Goal: Task Accomplishment & Management: Manage account settings

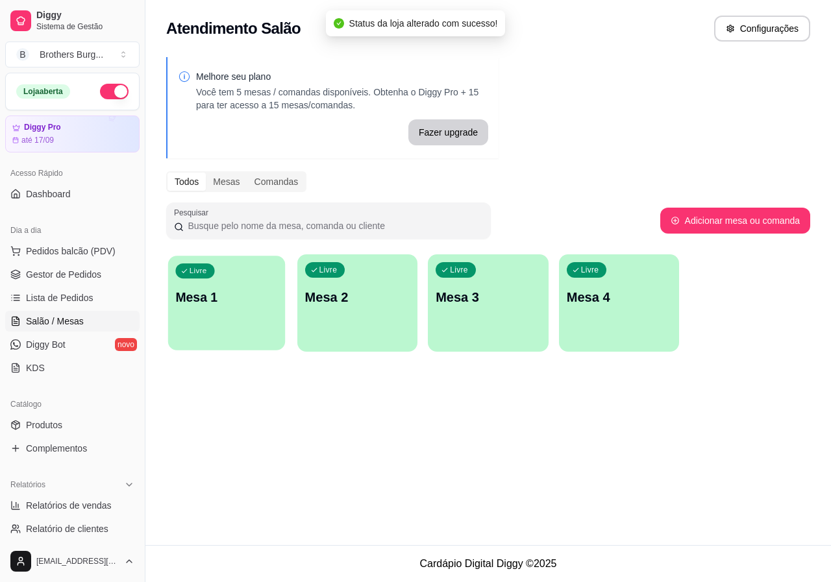
click at [206, 277] on div "Livre" at bounding box center [194, 271] width 39 height 15
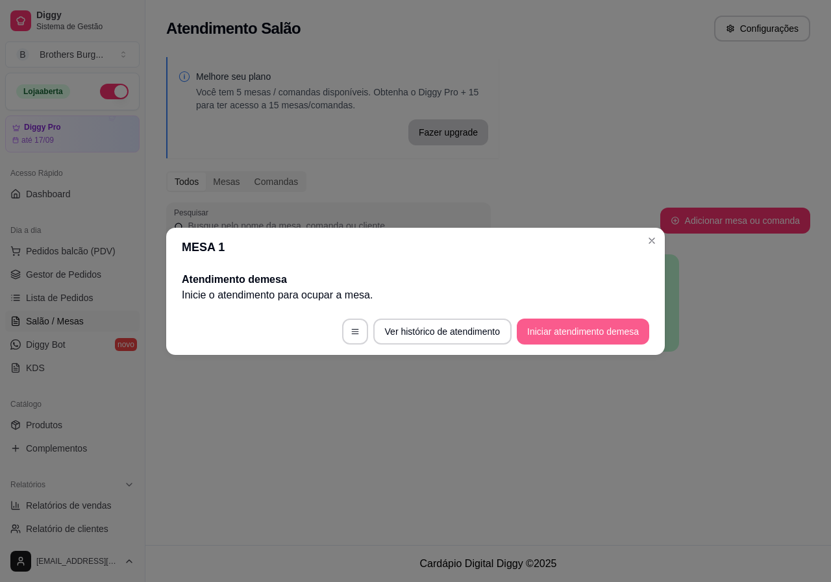
click at [581, 324] on button "Iniciar atendimento de mesa" at bounding box center [583, 332] width 132 height 26
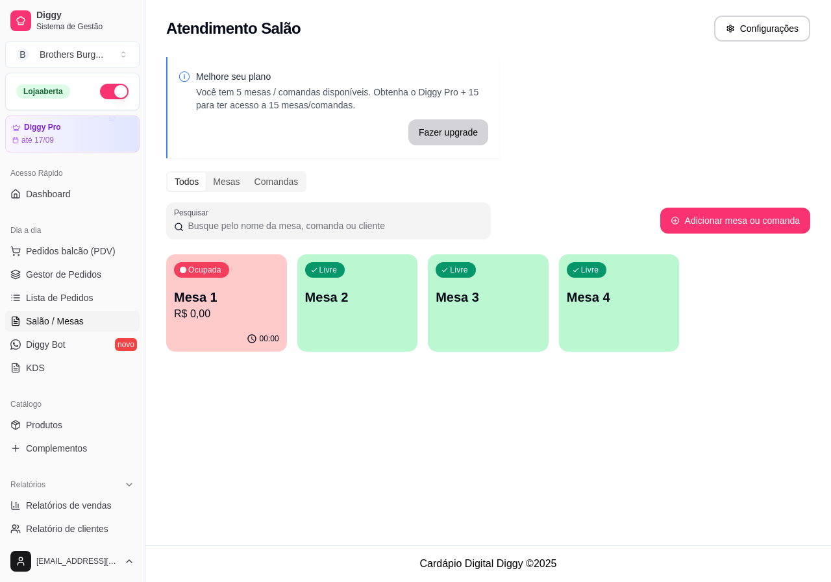
click at [188, 314] on p "R$ 0,00" at bounding box center [226, 314] width 105 height 16
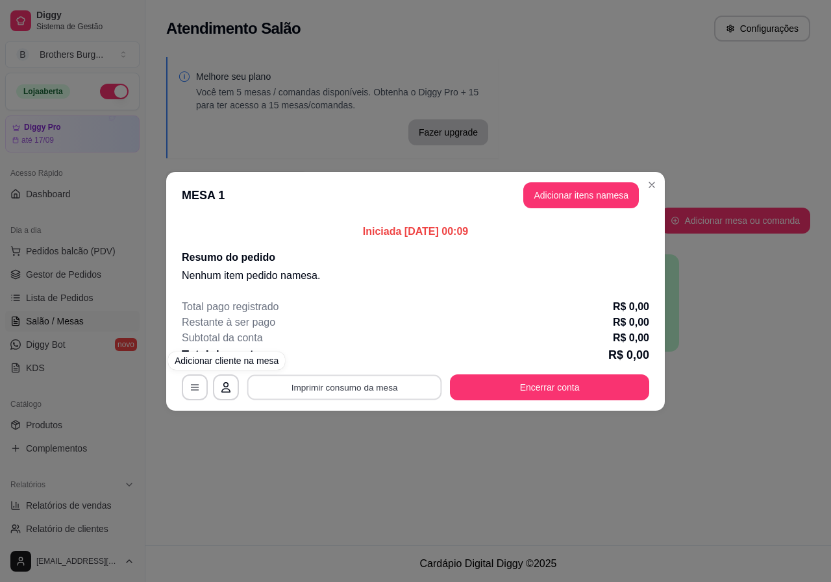
click at [295, 384] on button "Imprimir consumo da mesa" at bounding box center [344, 387] width 195 height 25
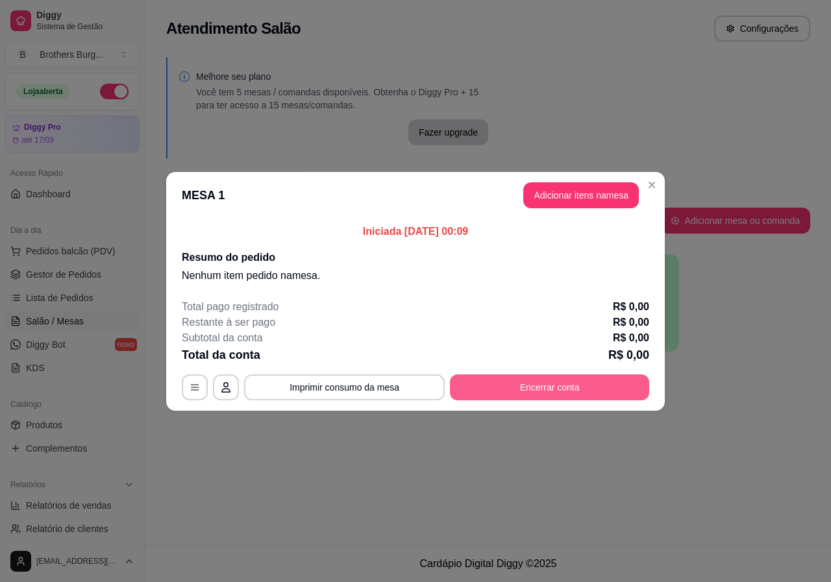
click at [597, 377] on button "Encerrar conta" at bounding box center [549, 388] width 199 height 26
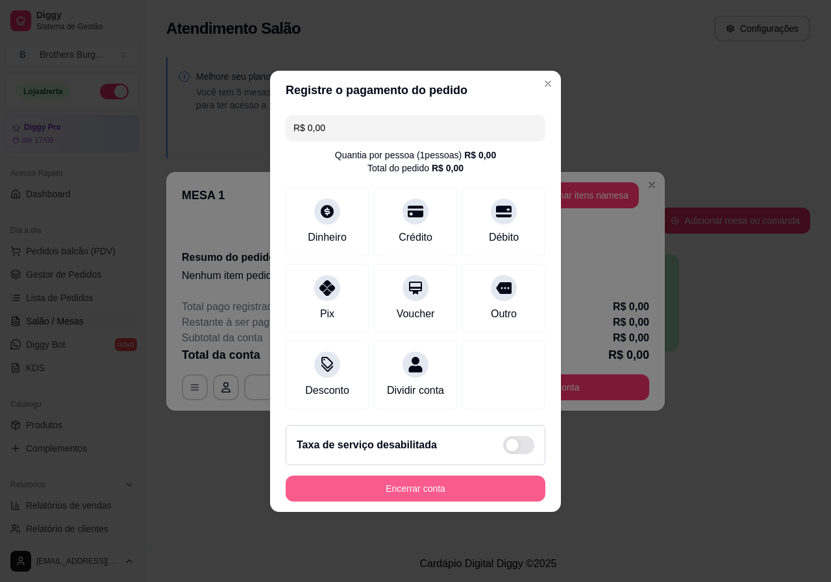
click at [475, 499] on button "Encerrar conta" at bounding box center [416, 489] width 260 height 26
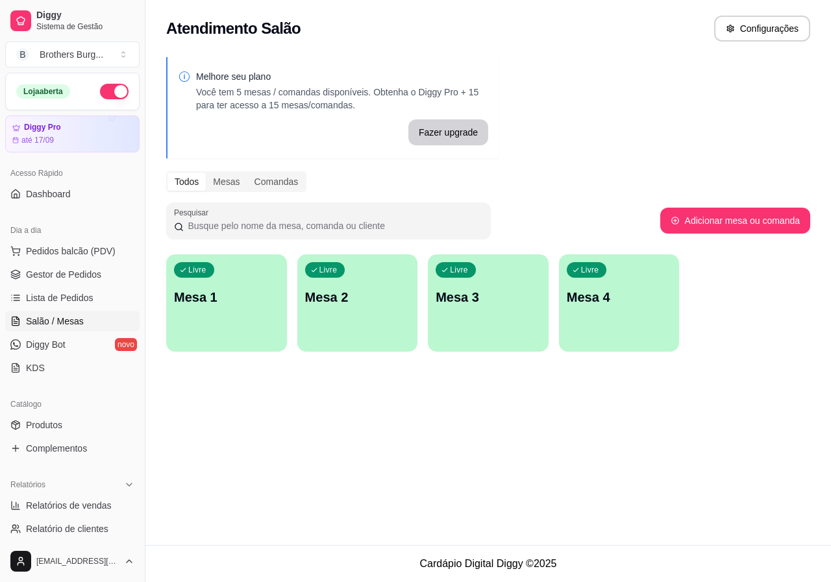
click at [101, 89] on button "button" at bounding box center [114, 92] width 29 height 16
drag, startPoint x: 68, startPoint y: 278, endPoint x: 97, endPoint y: 256, distance: 36.8
click at [68, 278] on span "Gestor de Pedidos" at bounding box center [63, 274] width 75 height 13
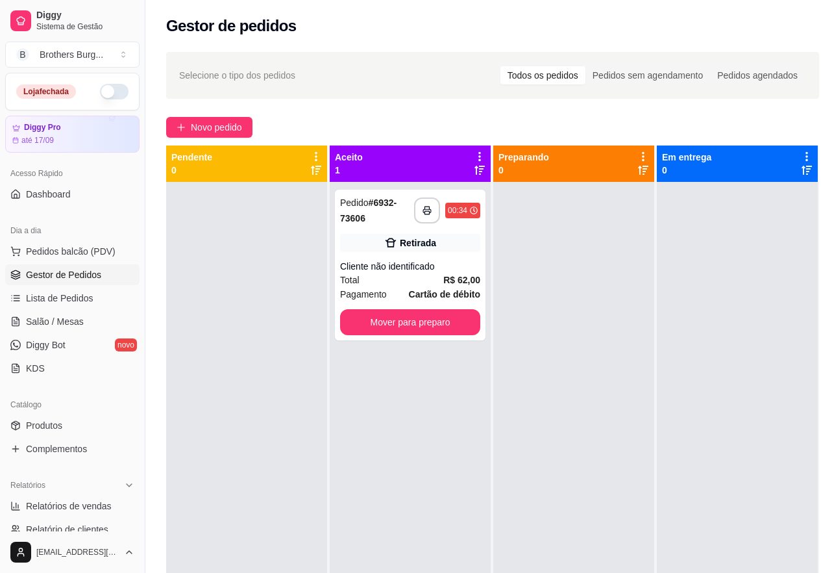
click at [110, 98] on button "button" at bounding box center [114, 92] width 29 height 16
click at [52, 259] on button "Pedidos balcão (PDV)" at bounding box center [72, 251] width 134 height 21
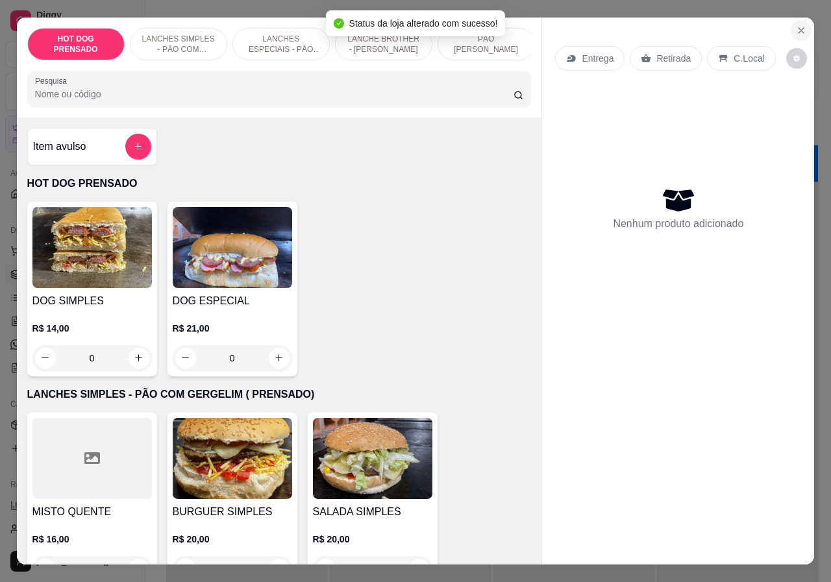
click at [799, 28] on icon "Close" at bounding box center [801, 30] width 5 height 5
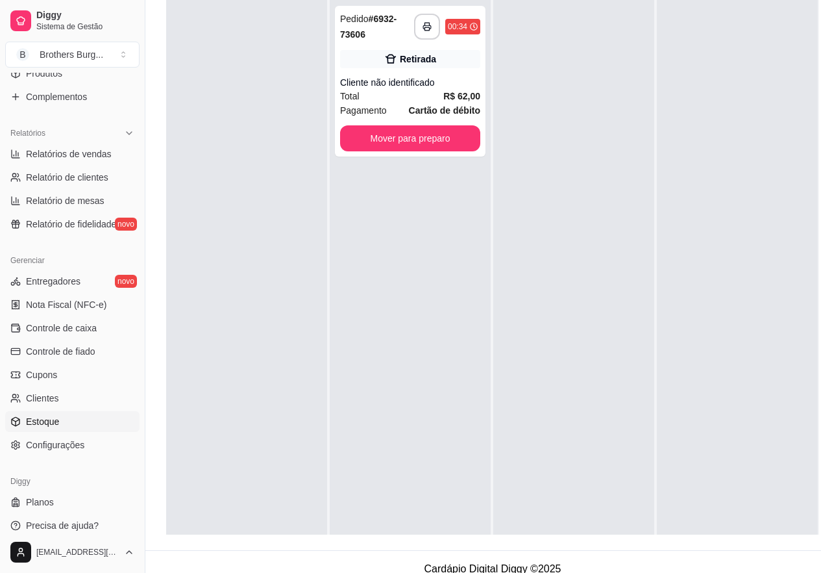
scroll to position [208, 0]
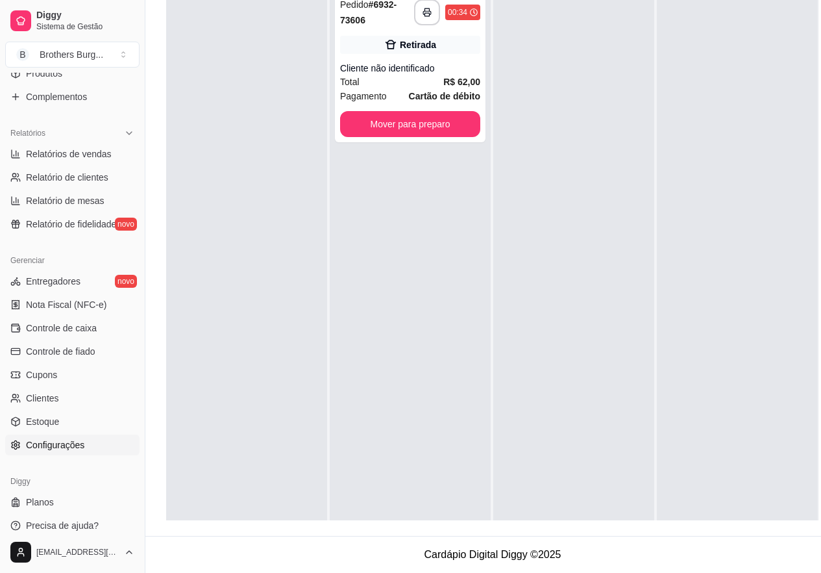
click at [80, 443] on span "Configurações" at bounding box center [55, 444] width 58 height 13
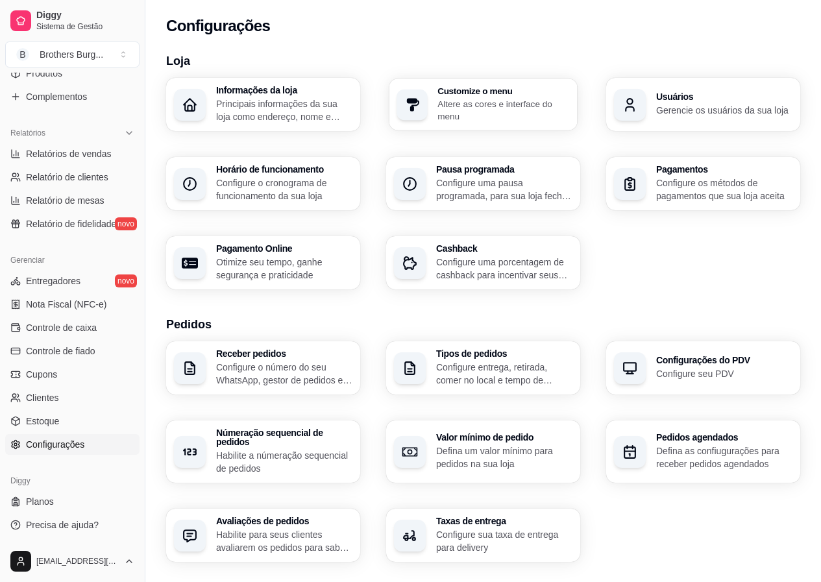
click at [496, 108] on p "Altere as cores e interface do menu" at bounding box center [504, 109] width 132 height 25
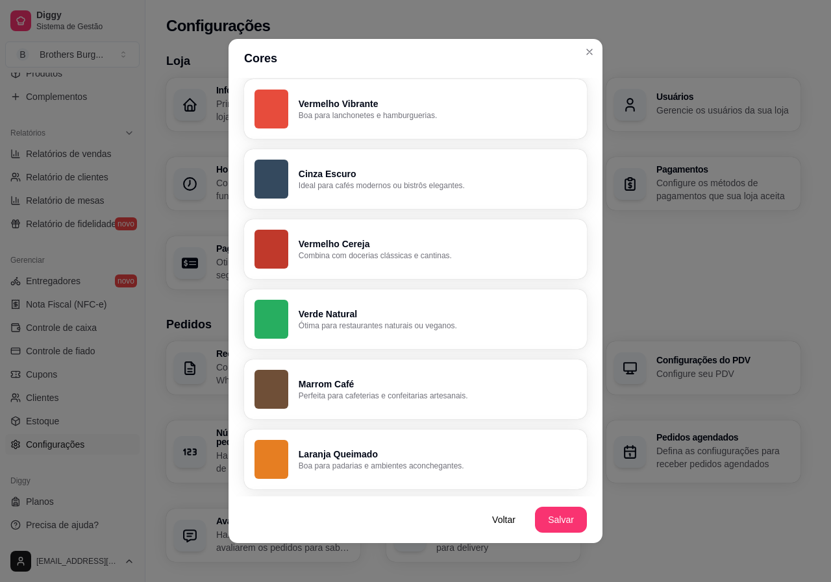
scroll to position [260, 0]
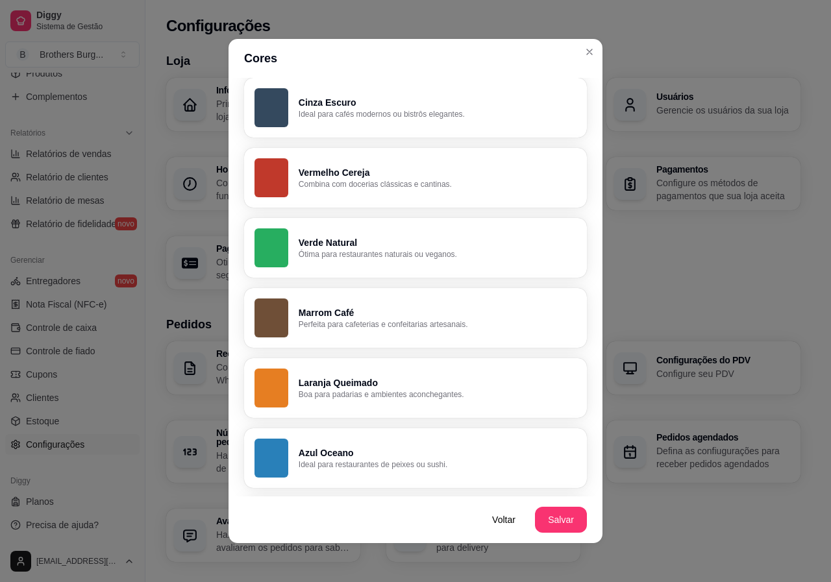
click at [319, 396] on p "Boa para padarias e ambientes aconchegantes." at bounding box center [438, 395] width 278 height 10
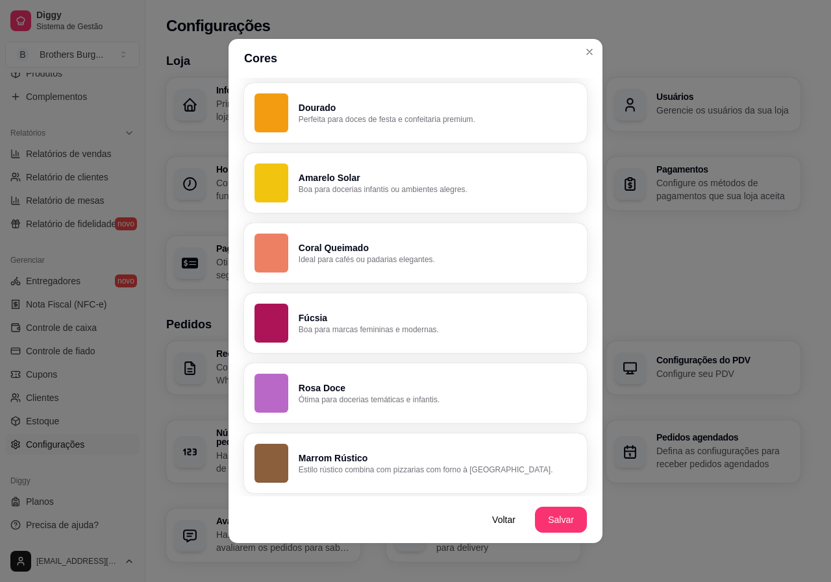
scroll to position [820, 0]
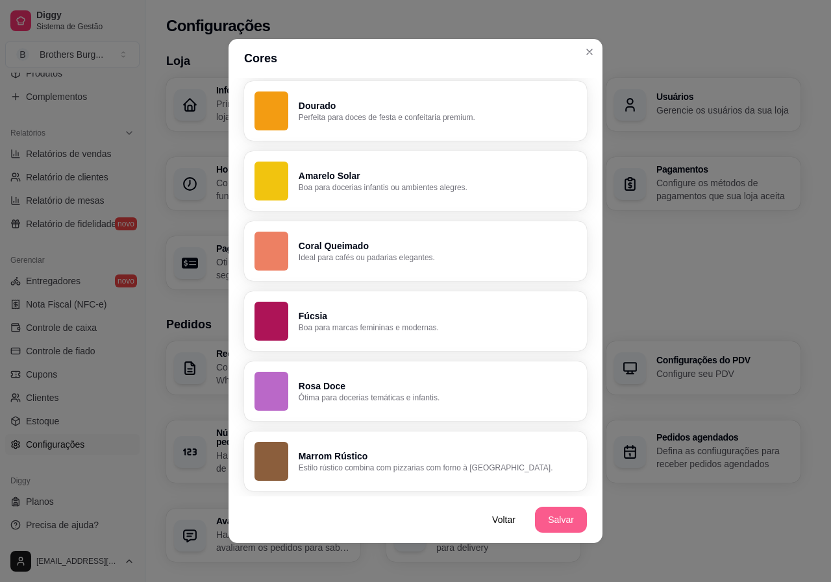
click at [567, 529] on button "Salvar" at bounding box center [561, 520] width 52 height 26
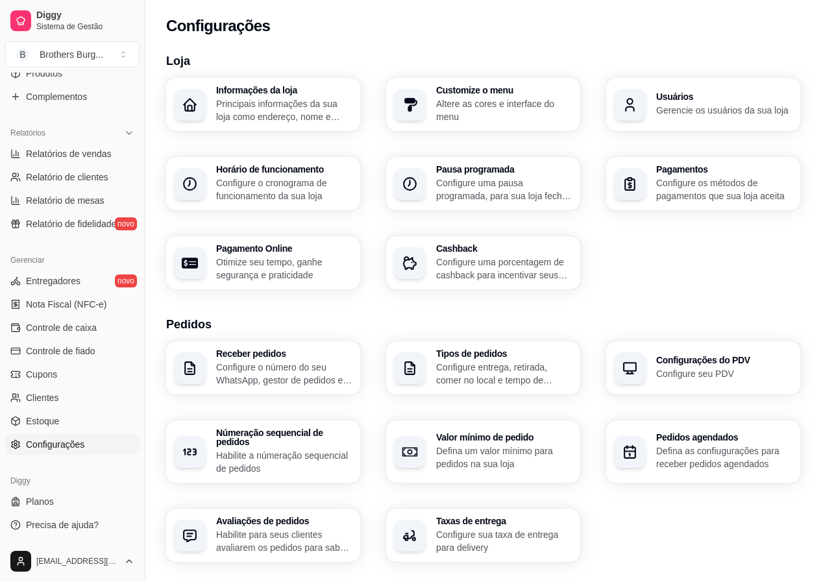
click at [262, 268] on p "Otimize seu tempo, ganhe segurança e praticidade" at bounding box center [284, 269] width 136 height 26
select select "4.98"
click at [519, 93] on h3 "Customize o menu" at bounding box center [504, 90] width 136 height 9
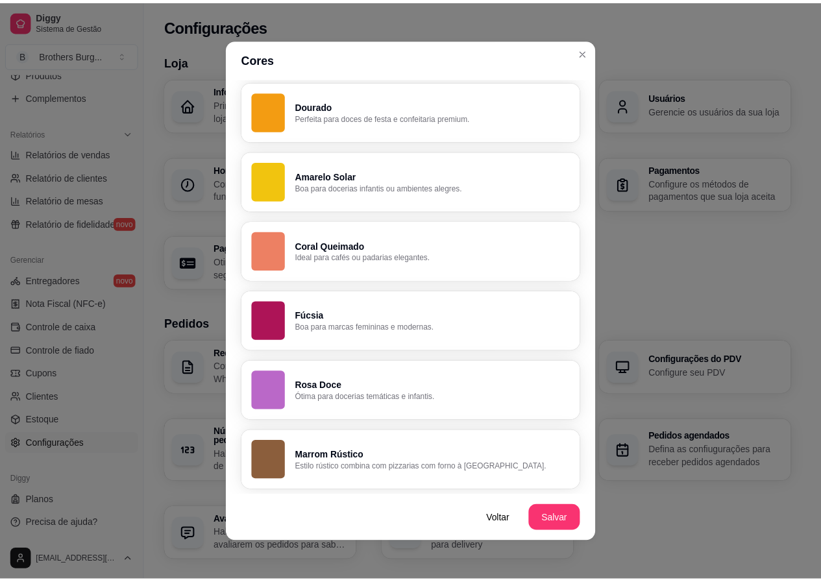
scroll to position [3, 0]
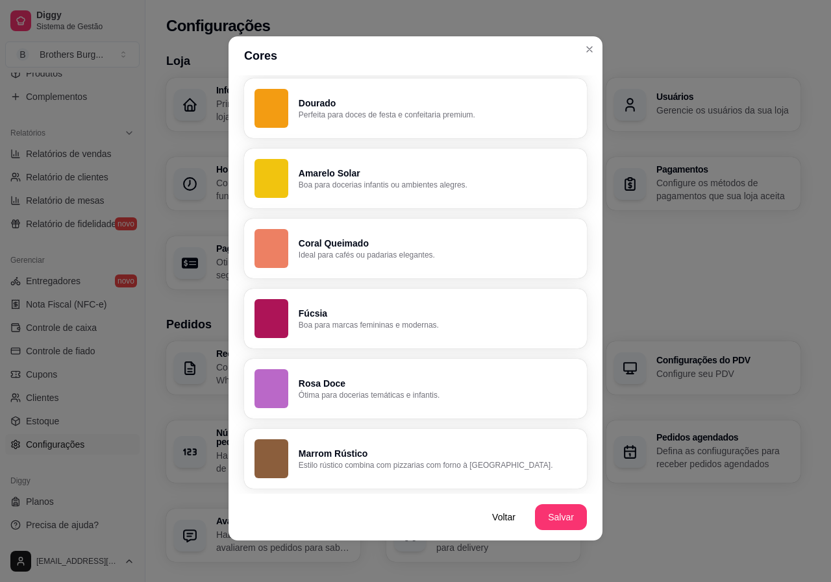
click at [380, 112] on p "Perfeita para doces de festa e confeitaria premium." at bounding box center [438, 115] width 278 height 10
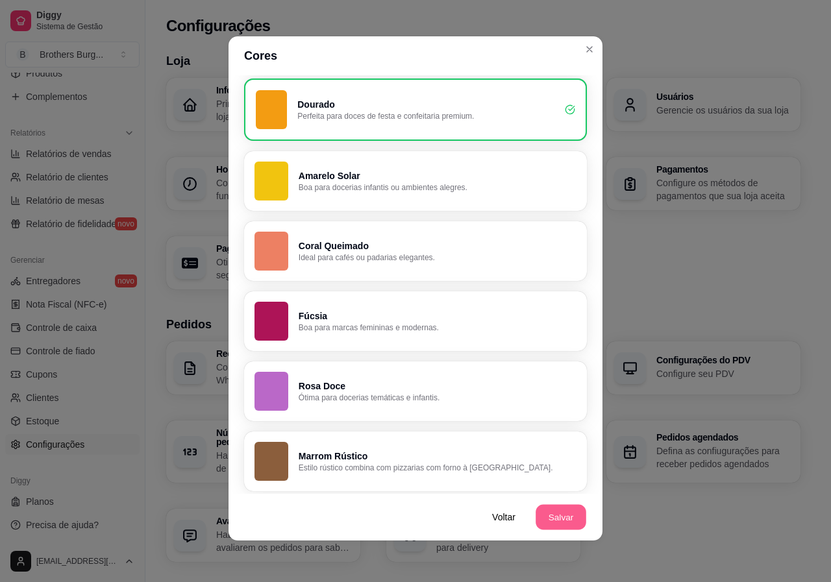
click at [562, 510] on button "Salvar" at bounding box center [561, 517] width 51 height 25
